Goal: Check status

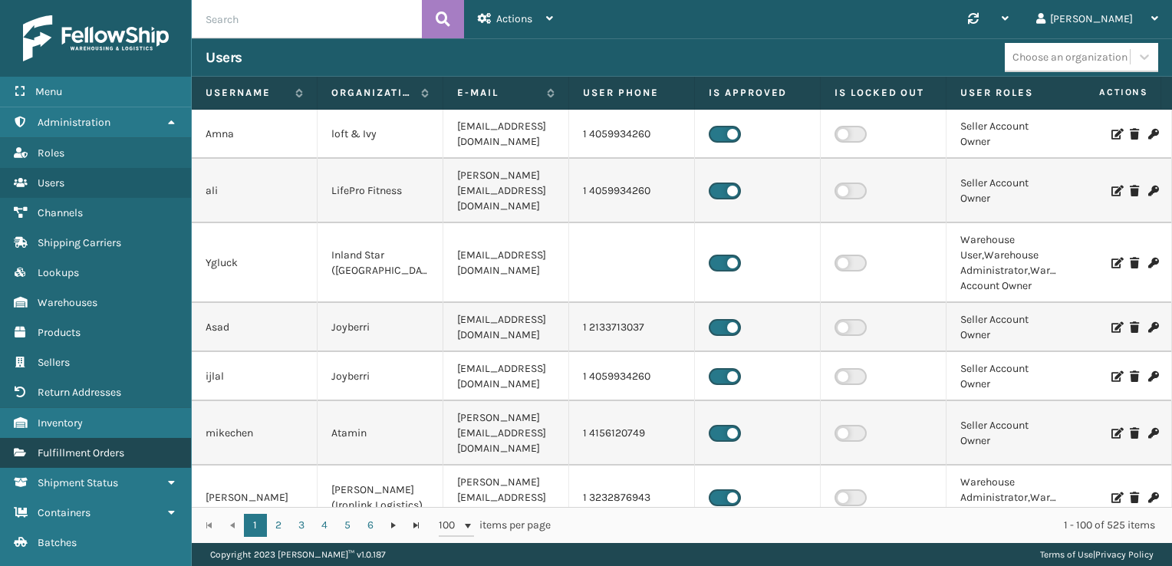
click at [107, 449] on span "Fulfillment Orders" at bounding box center [81, 453] width 87 height 13
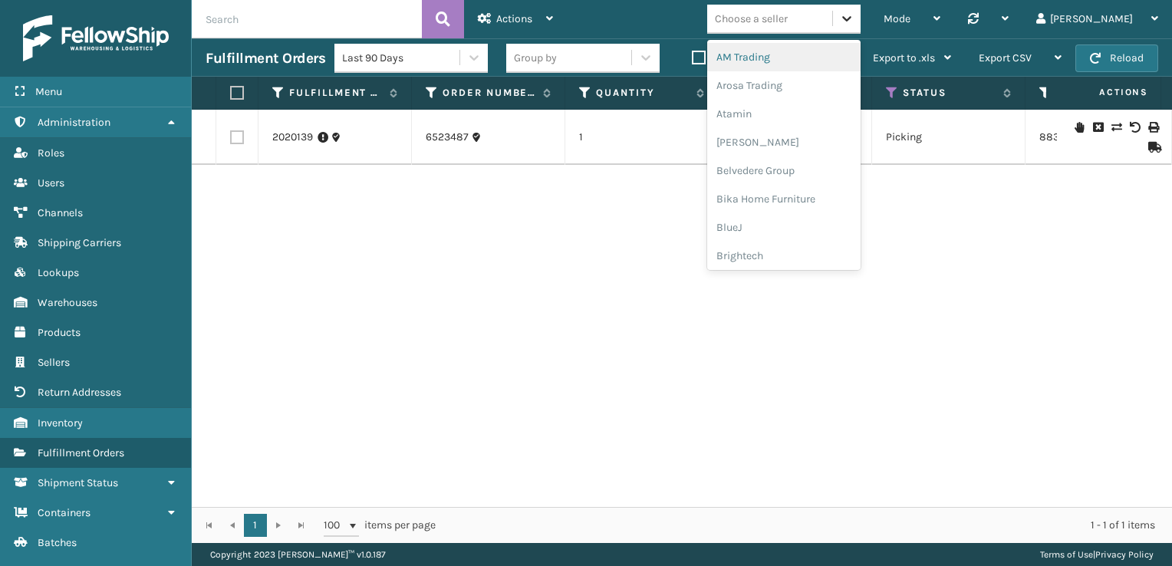
click at [855, 18] on icon at bounding box center [846, 18] width 15 height 15
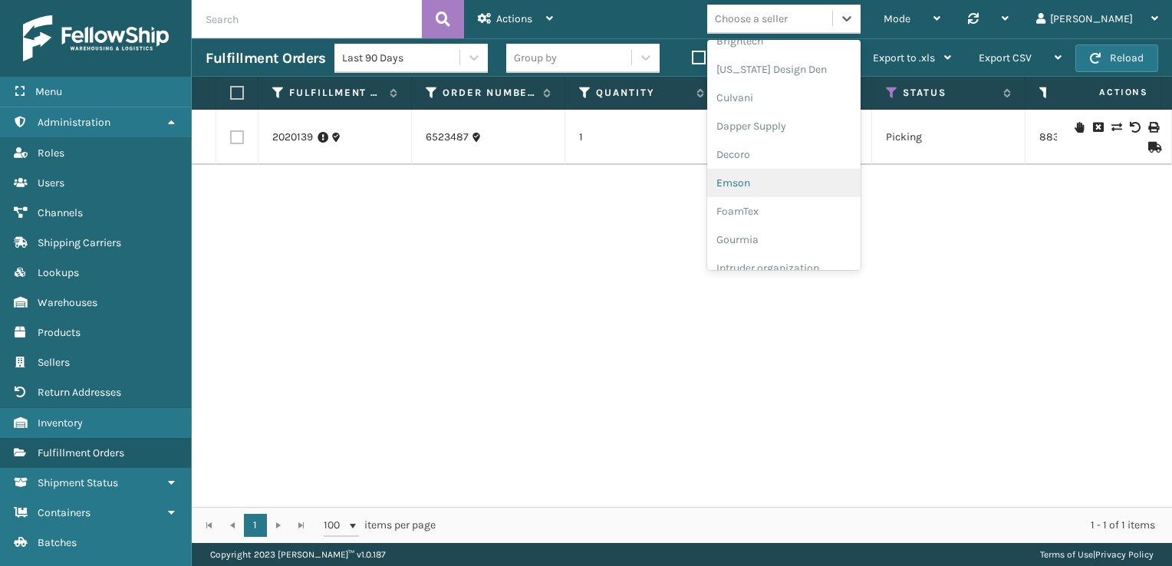
click at [811, 180] on div "Emson" at bounding box center [783, 183] width 153 height 28
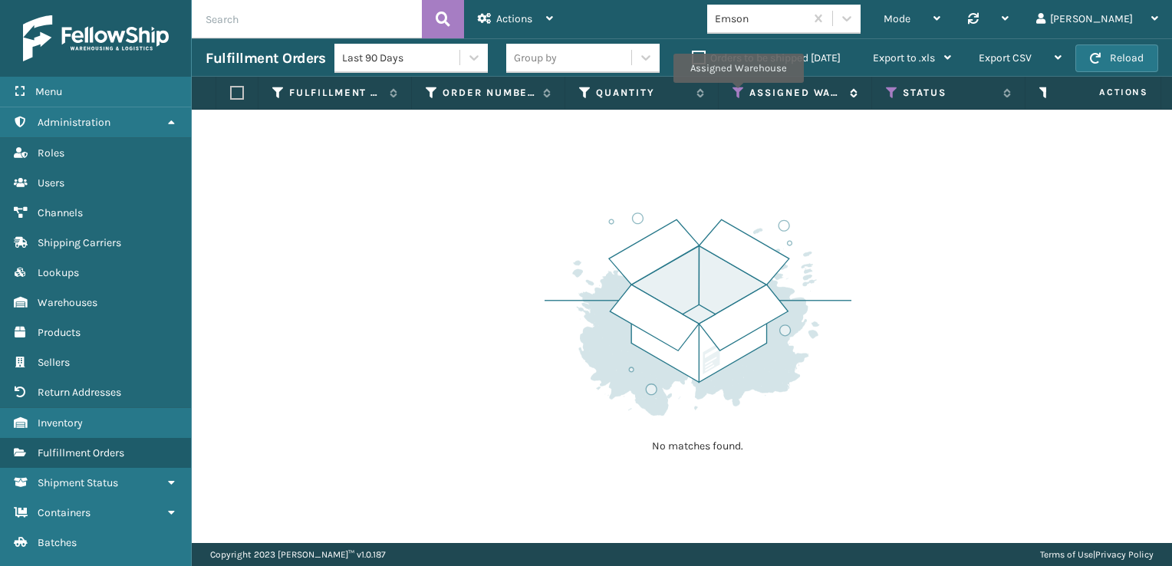
click at [738, 94] on icon at bounding box center [739, 93] width 12 height 14
click at [893, 98] on icon at bounding box center [892, 93] width 12 height 14
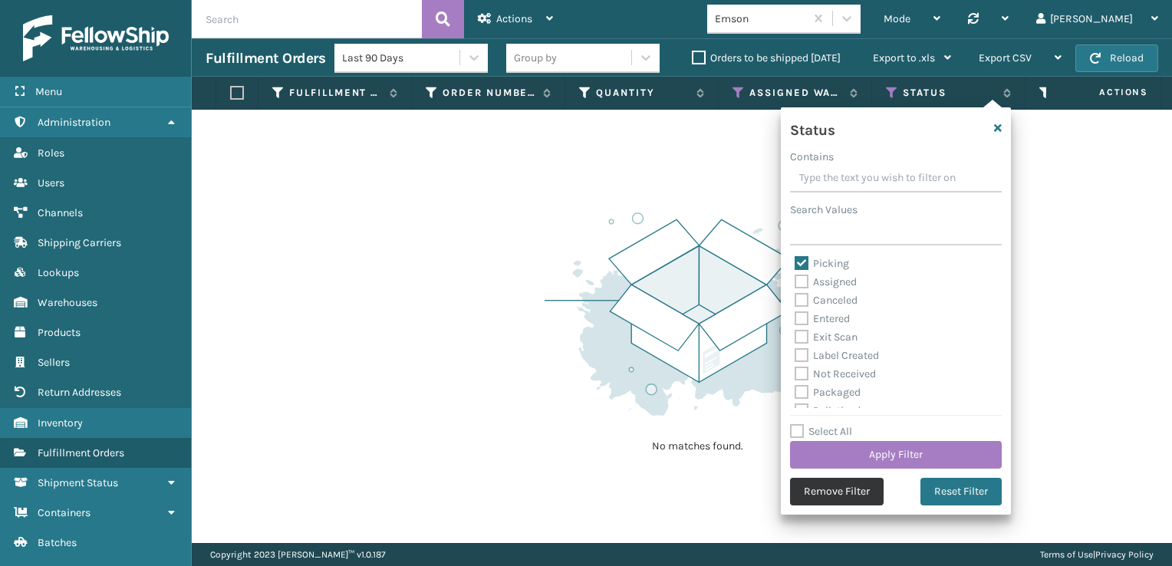
click at [829, 499] on button "Remove Filter" at bounding box center [837, 492] width 94 height 28
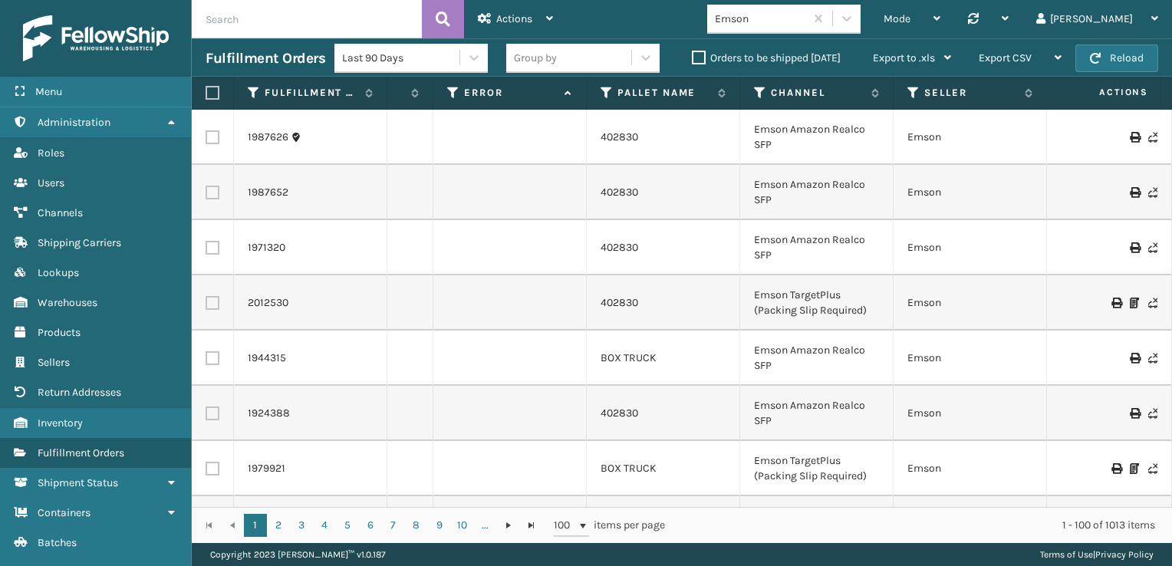
scroll to position [0, 1105]
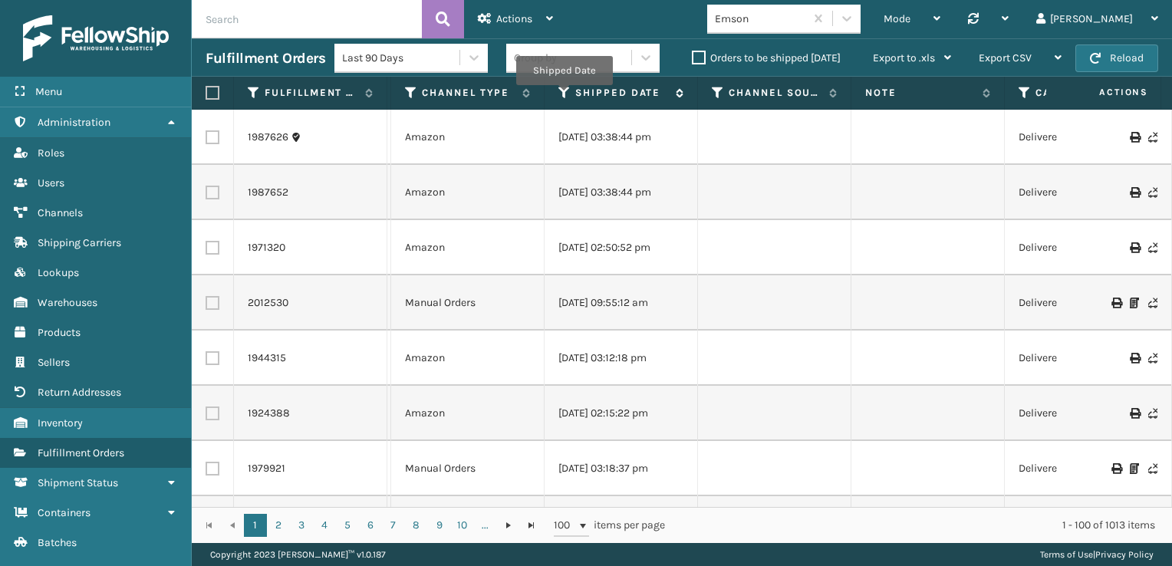
click at [564, 96] on icon at bounding box center [565, 93] width 12 height 14
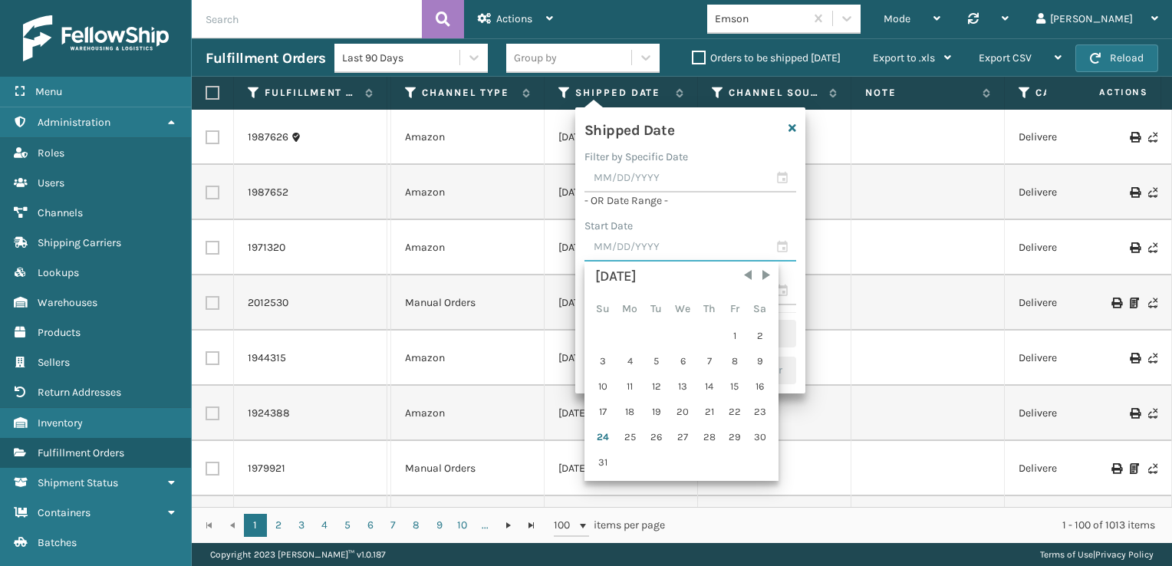
click at [788, 253] on input "text" at bounding box center [691, 248] width 212 height 28
click at [606, 411] on div "17" at bounding box center [604, 412] width 24 height 23
type input "[DATE]"
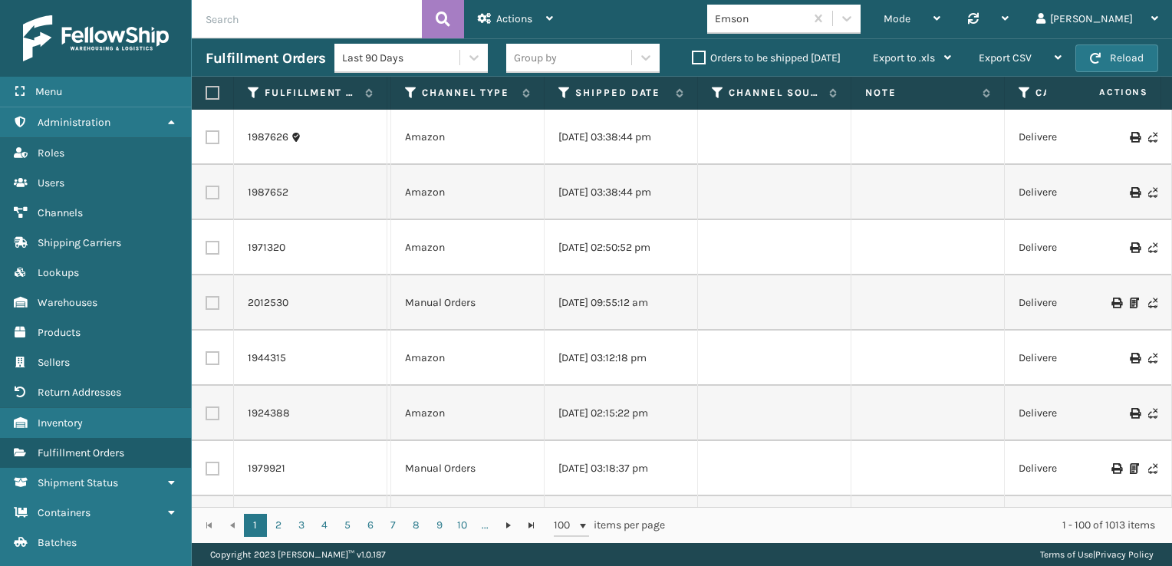
drag, startPoint x: 606, startPoint y: 411, endPoint x: 672, endPoint y: 152, distance: 267.6
drag, startPoint x: 672, startPoint y: 152, endPoint x: 563, endPoint y: 96, distance: 122.5
click at [563, 96] on icon at bounding box center [565, 93] width 12 height 14
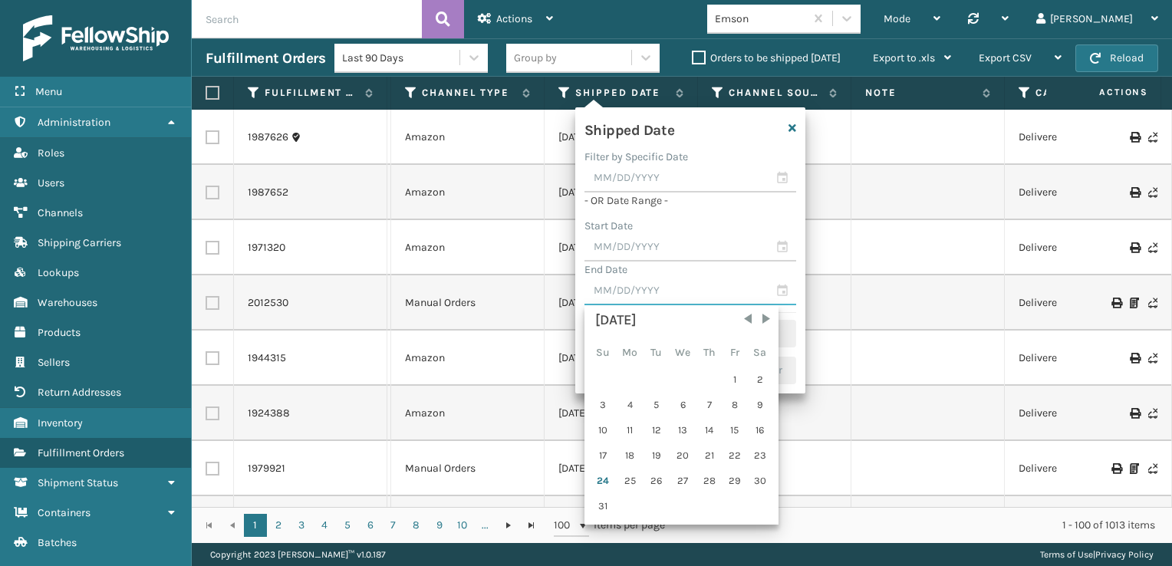
click at [783, 285] on input "text" at bounding box center [691, 292] width 212 height 28
click at [755, 447] on div "23" at bounding box center [760, 455] width 23 height 23
type input "[DATE]"
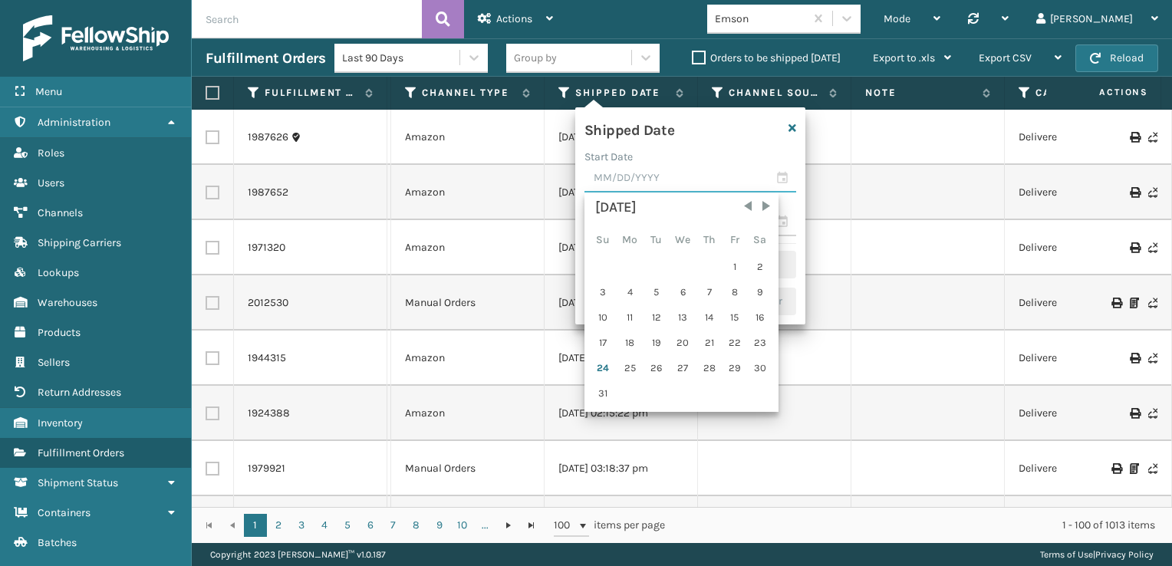
click at [783, 177] on input "text" at bounding box center [691, 179] width 212 height 28
click at [610, 338] on div "17" at bounding box center [604, 342] width 24 height 23
type input "[DATE]"
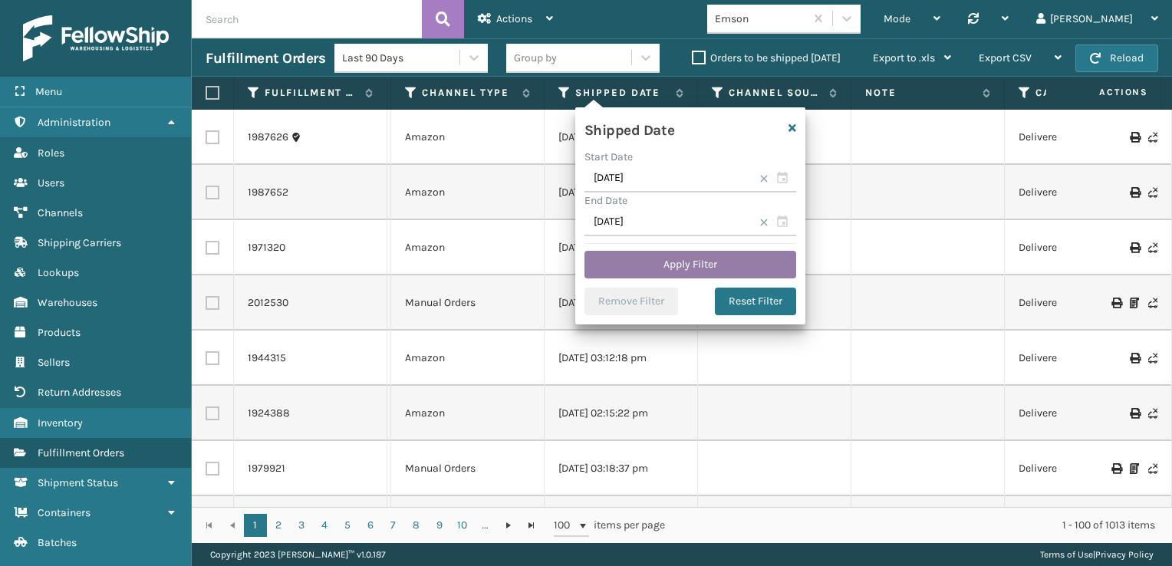
click at [688, 267] on button "Apply Filter" at bounding box center [691, 265] width 212 height 28
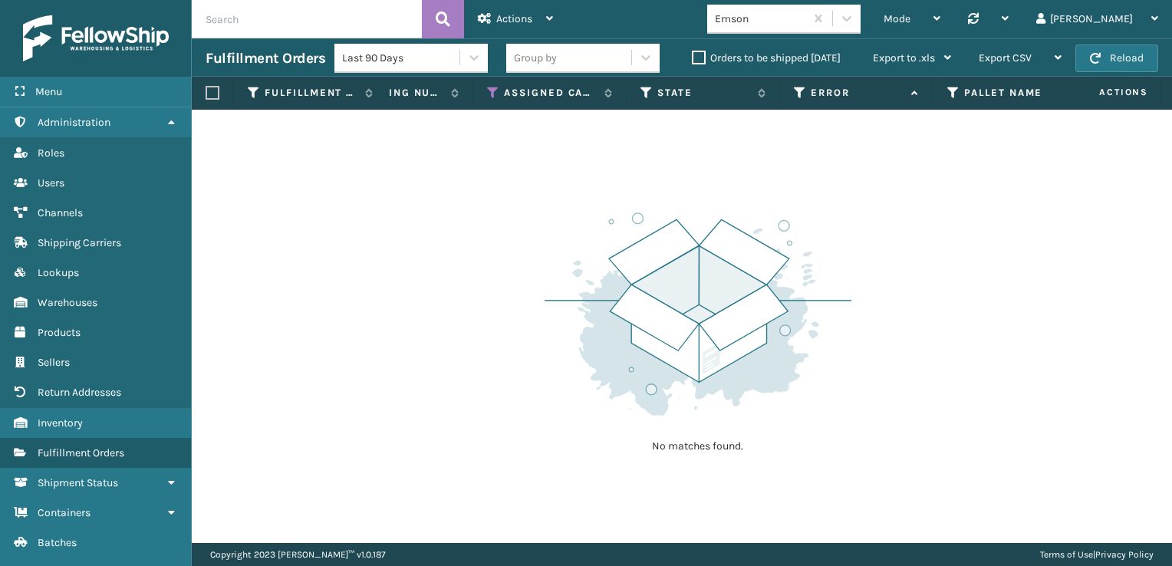
scroll to position [0, 777]
click at [196, 530] on div "No matches found." at bounding box center [682, 327] width 981 height 434
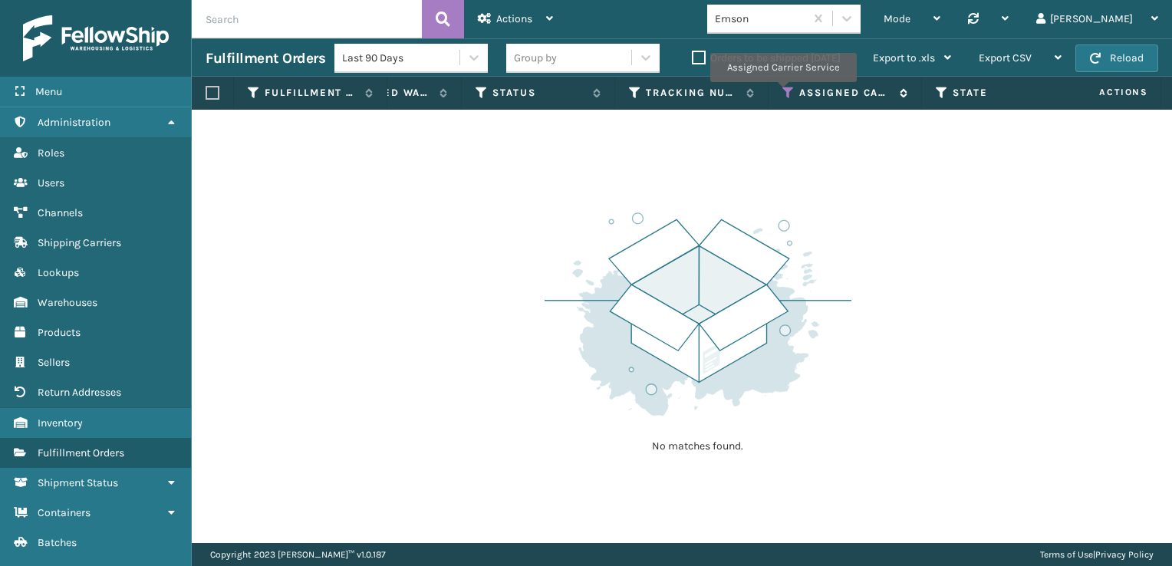
click at [783, 93] on icon at bounding box center [789, 93] width 12 height 14
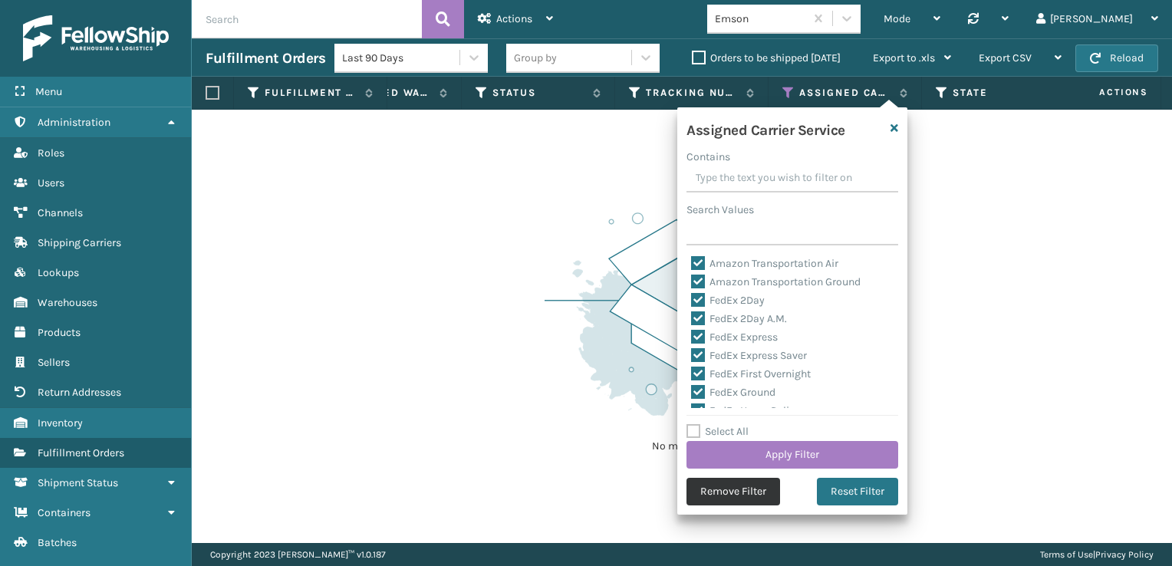
click at [726, 503] on button "Remove Filter" at bounding box center [734, 492] width 94 height 28
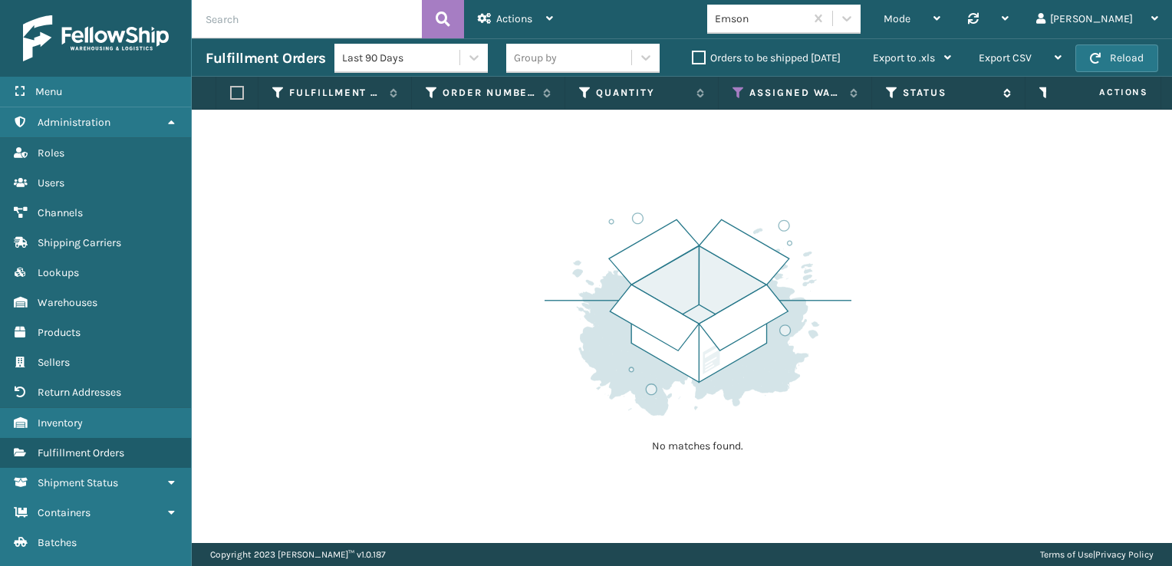
click at [892, 91] on th "Status" at bounding box center [948, 93] width 153 height 33
click at [892, 91] on icon at bounding box center [892, 93] width 12 height 14
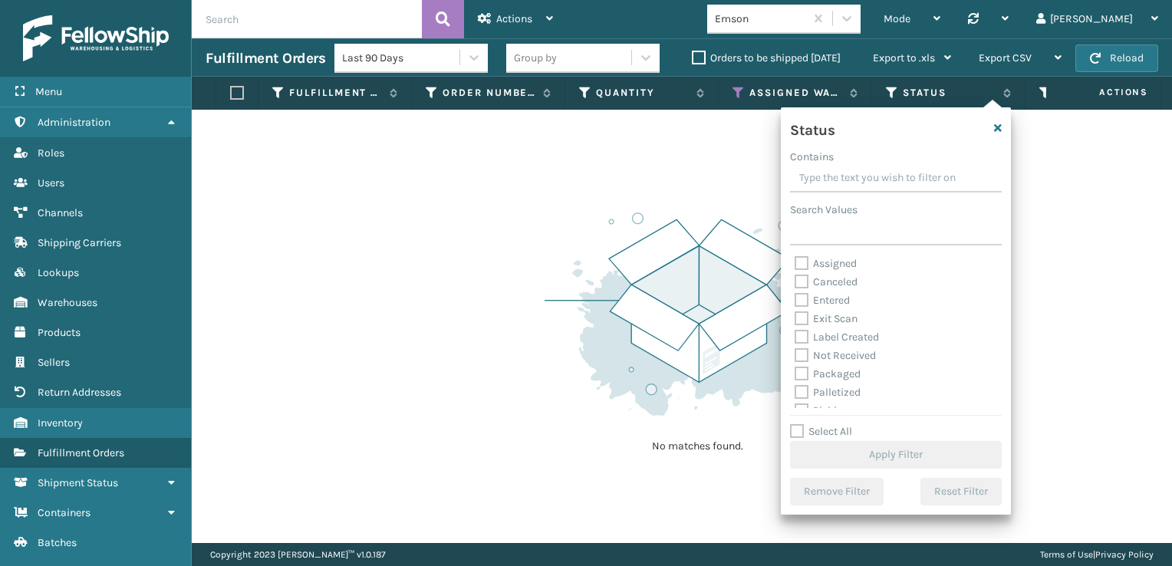
click at [806, 318] on label "Exit Scan" at bounding box center [826, 318] width 63 height 13
click at [796, 318] on input "Exit Scan" at bounding box center [795, 315] width 1 height 10
checkbox input "true"
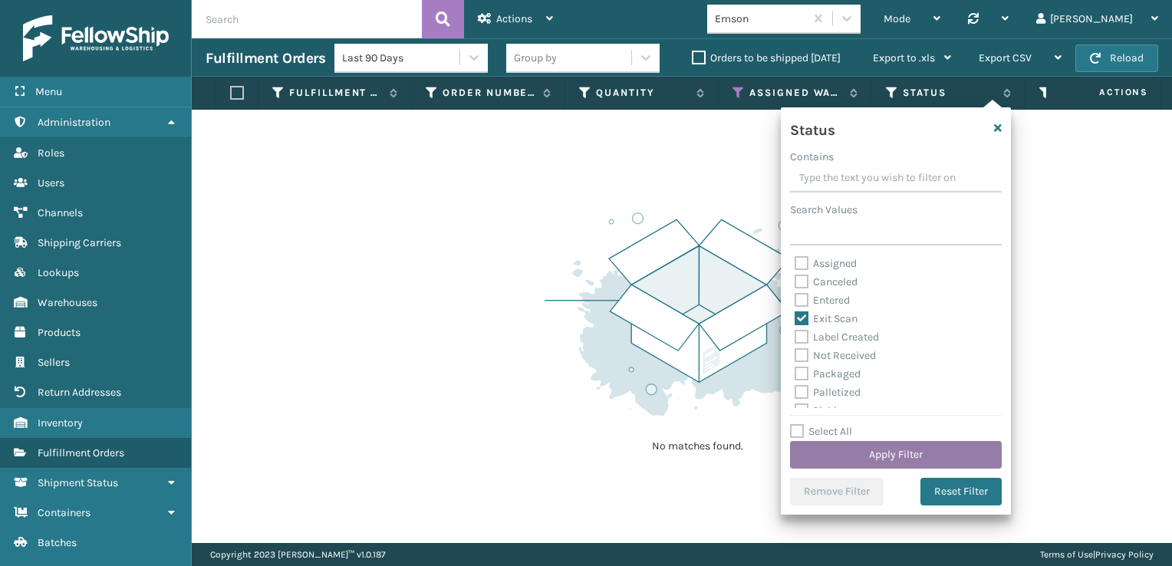
click at [874, 461] on button "Apply Filter" at bounding box center [896, 455] width 212 height 28
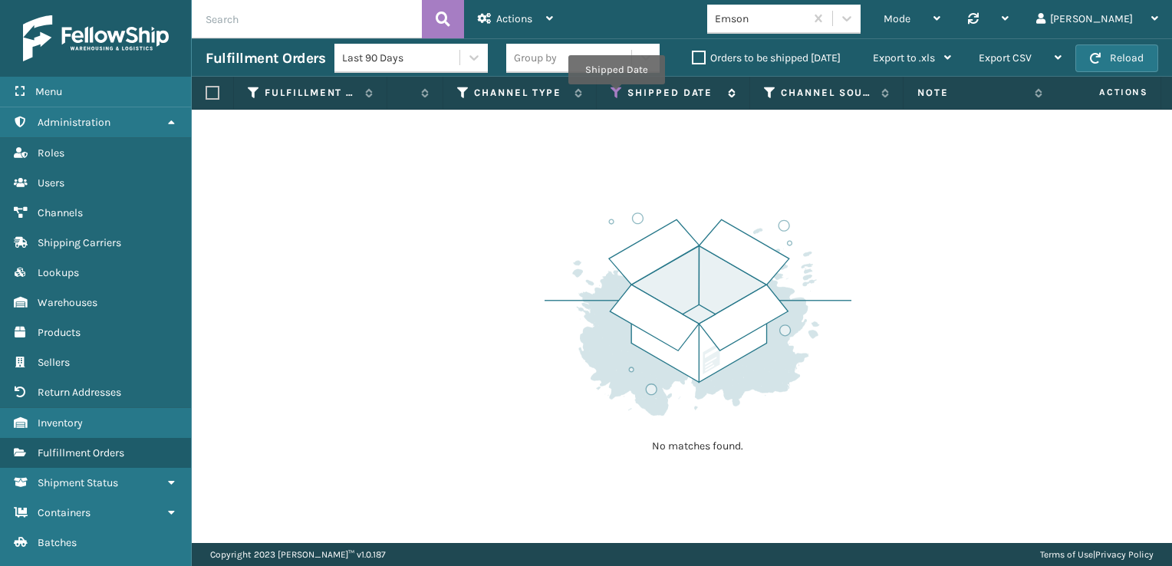
click at [616, 95] on icon at bounding box center [617, 93] width 12 height 14
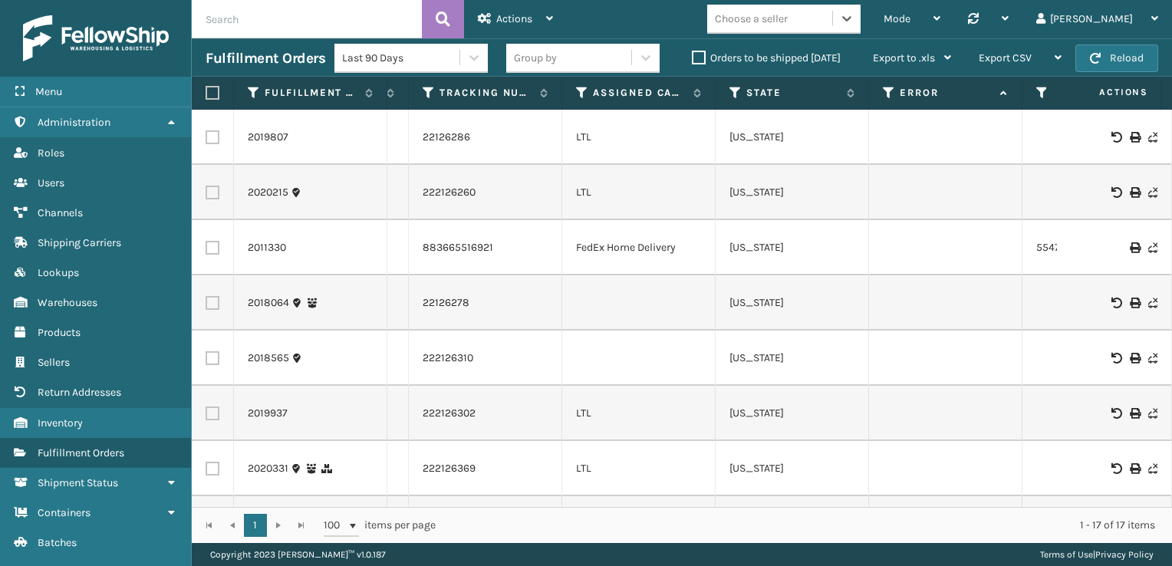
scroll to position [0, 624]
